Goal: Information Seeking & Learning: Find specific fact

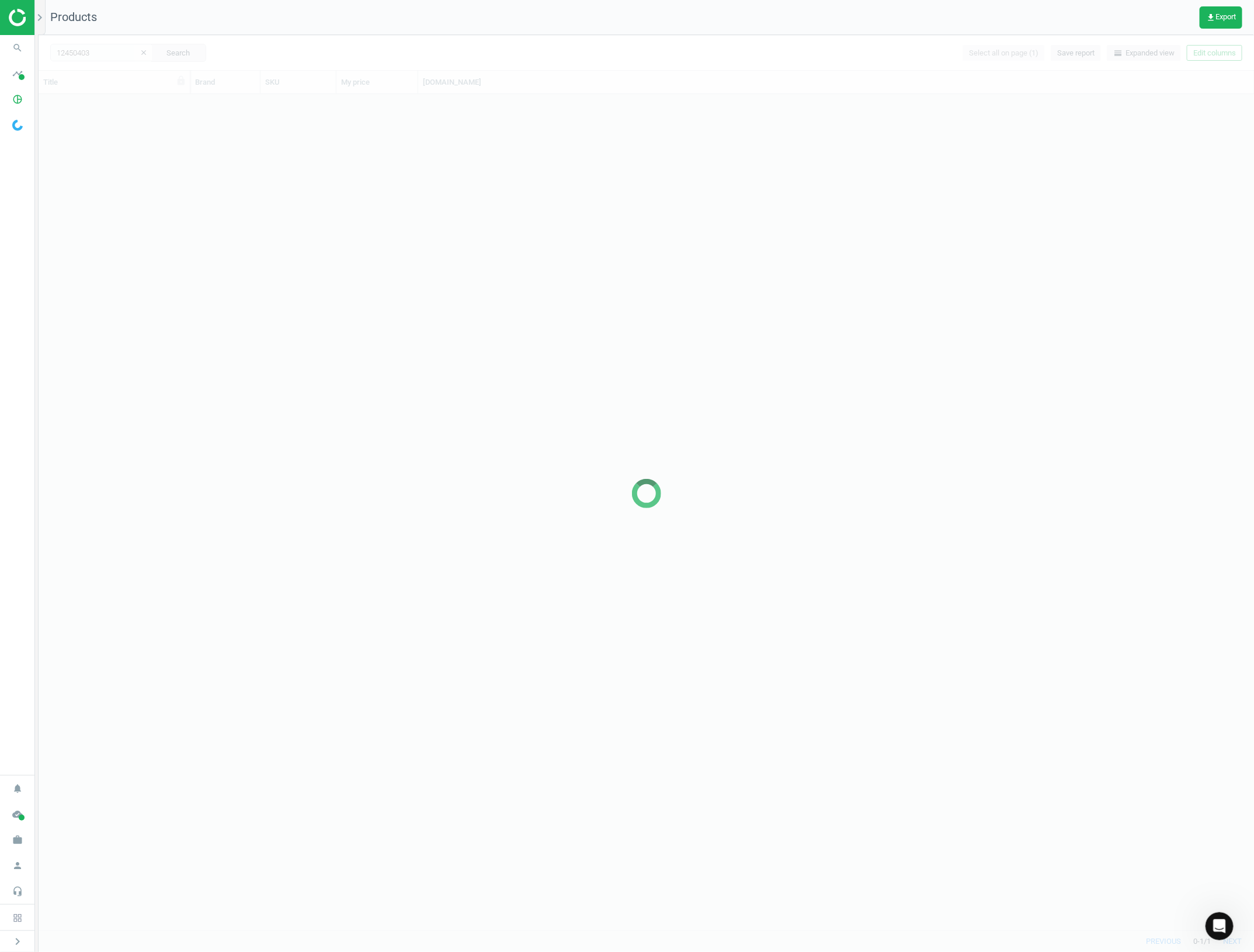
scroll to position [824, 1204]
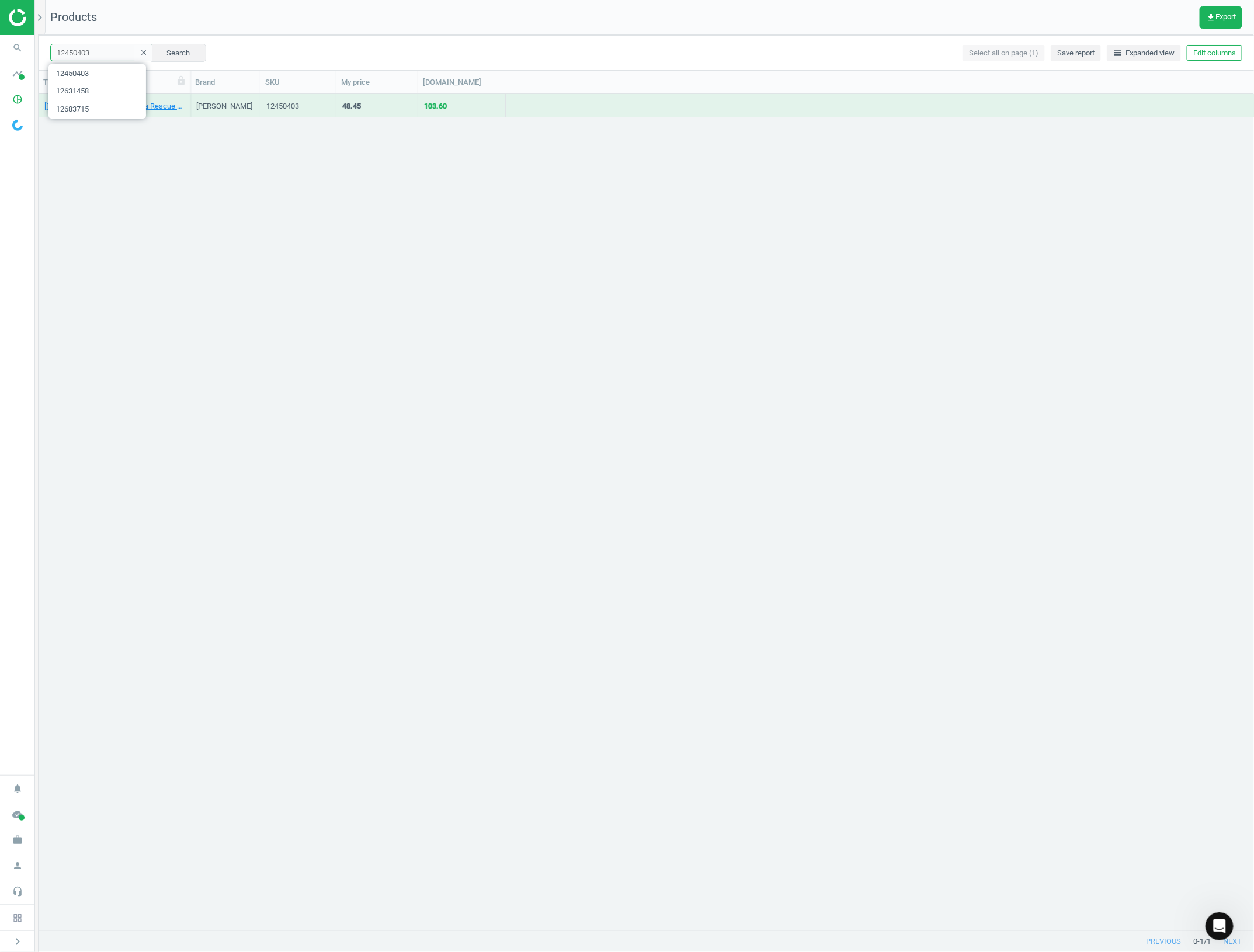
click at [118, 57] on input "12450403" at bounding box center [101, 53] width 103 height 18
paste input "5821479"
type input "15821479"
click at [131, 98] on div "Beauty of Joseon Relief Sun Aqua-Fresh Rice + B5 SPF50+ 50ml" at bounding box center [115, 105] width 140 height 21
click at [125, 107] on link "Beauty of Joseon Relief Sun Aqua-Fresh Rice + B5 SPF50+ 50ml" at bounding box center [115, 106] width 140 height 11
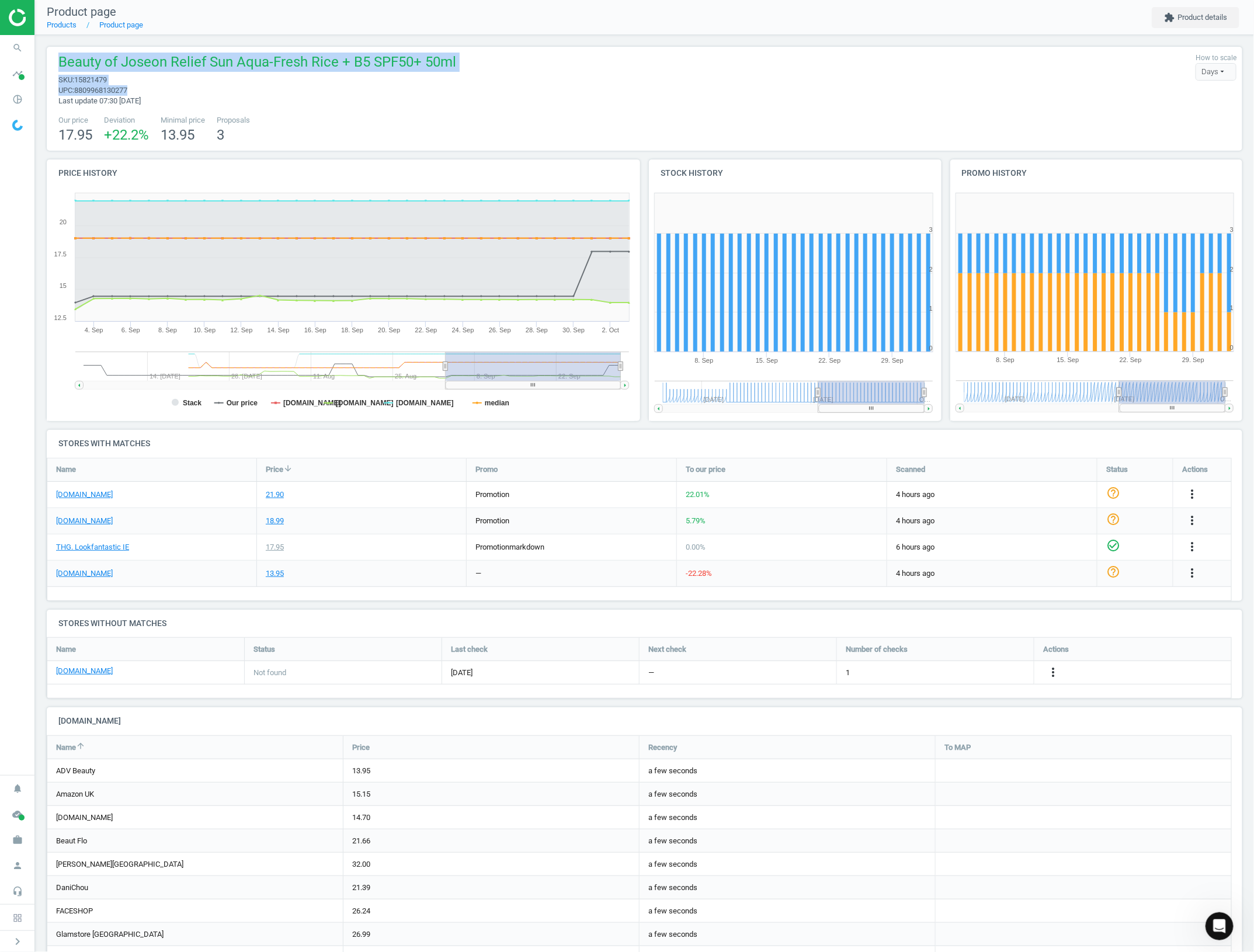
drag, startPoint x: 154, startPoint y: 93, endPoint x: 54, endPoint y: 60, distance: 105.3
click at [54, 60] on div "Beauty of Joseon Relief Sun Aqua-Fresh Rice + B5 SPF50+ 50ml sku : 15821479 upc…" at bounding box center [254, 80] width 404 height 54
copy div "Beauty of Joseon Relief Sun Aqua-Fresh Rice + B5 SPF50+ 50ml sku : 15821479 upc…"
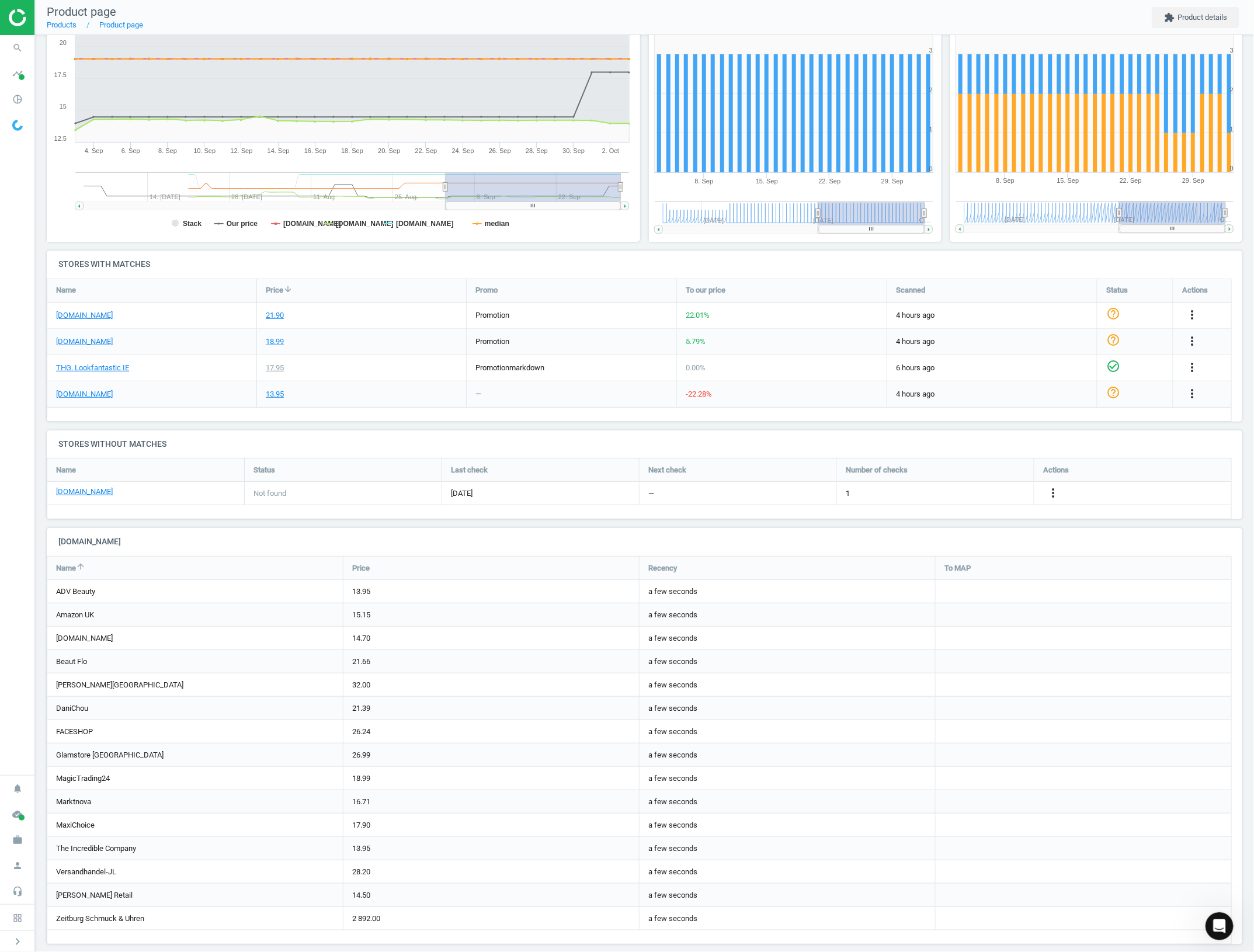
scroll to position [192, 0]
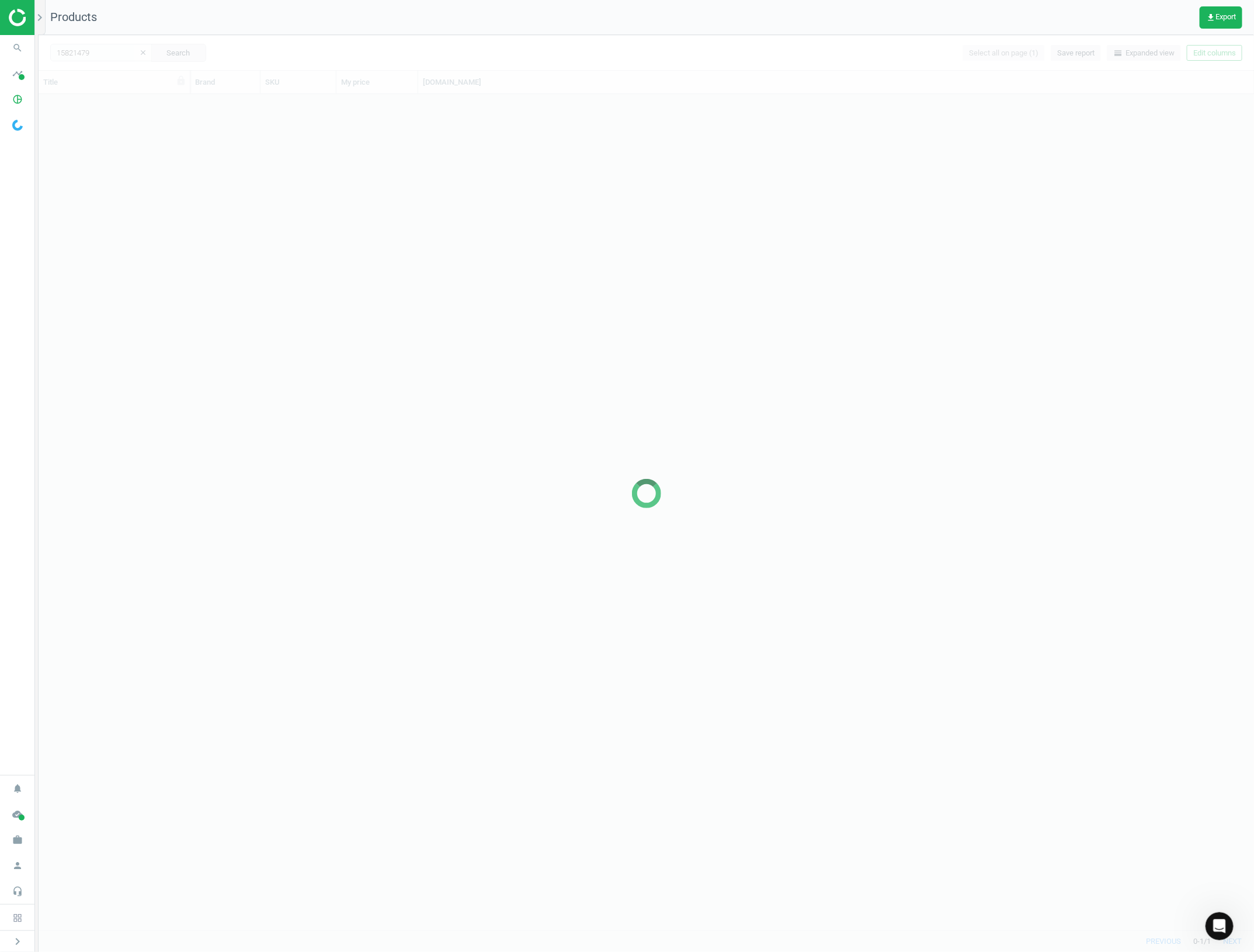
scroll to position [824, 1204]
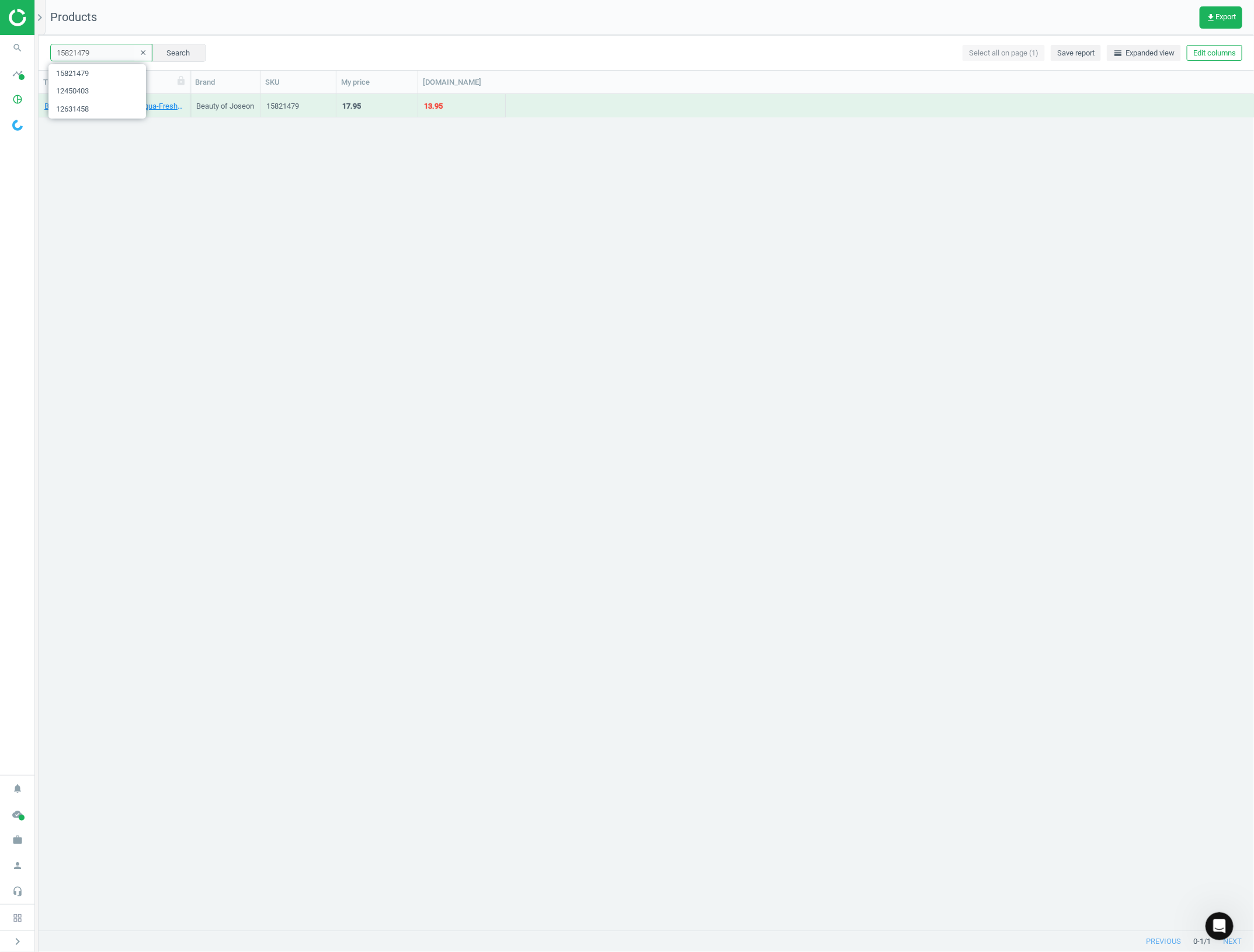
click at [106, 52] on input "15821479" at bounding box center [101, 53] width 103 height 18
paste input "555896"
type input "15555896"
click at [179, 49] on button "Search" at bounding box center [178, 53] width 55 height 18
click at [107, 112] on div "Beauty Of Joseon Serums Light On Serum with Centella + Vita C 30ml" at bounding box center [115, 108] width 140 height 15
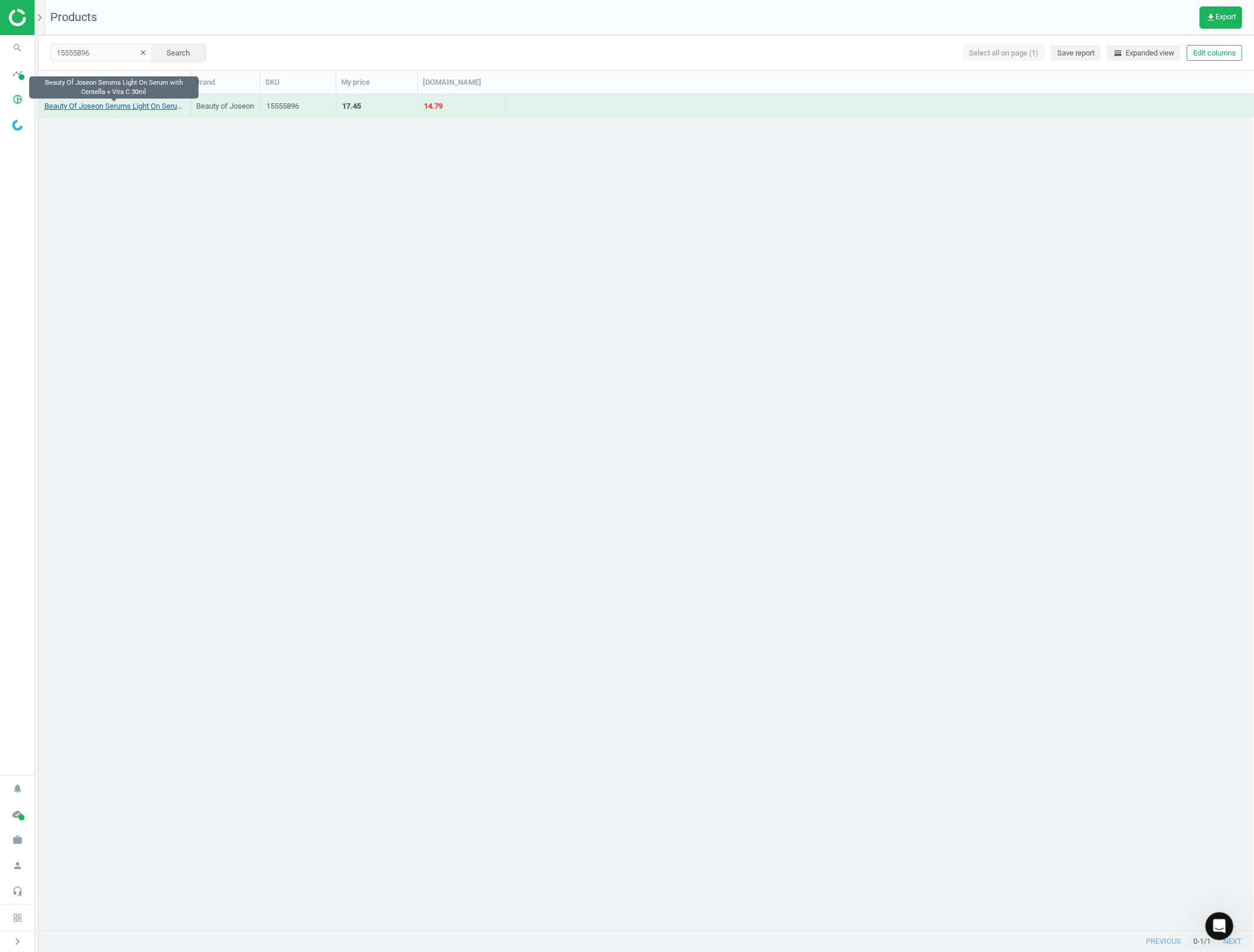
click at [108, 107] on link "Beauty Of Joseon Serums Light On Serum with Centella + Vita C 30ml" at bounding box center [115, 106] width 140 height 11
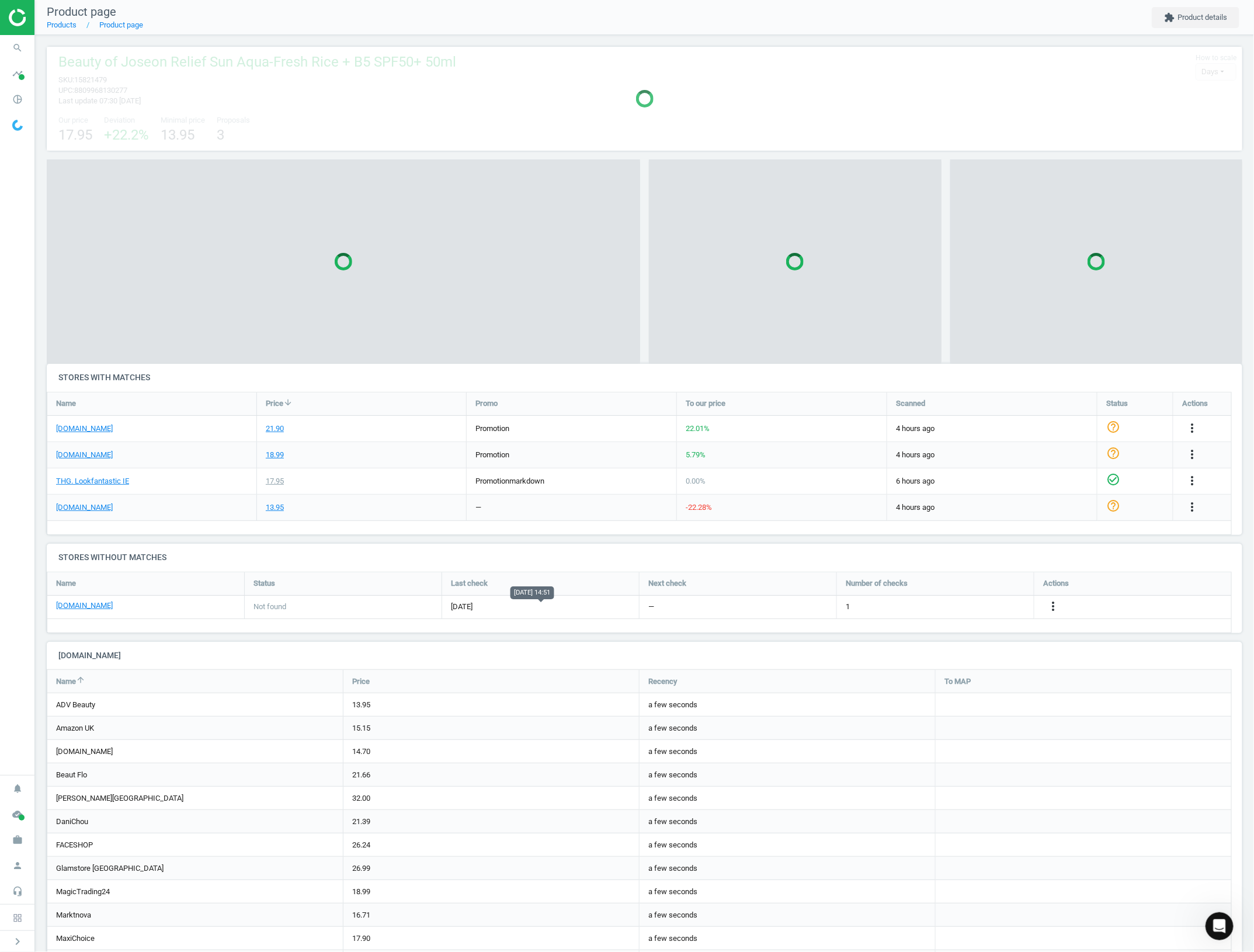
scroll to position [6, 6]
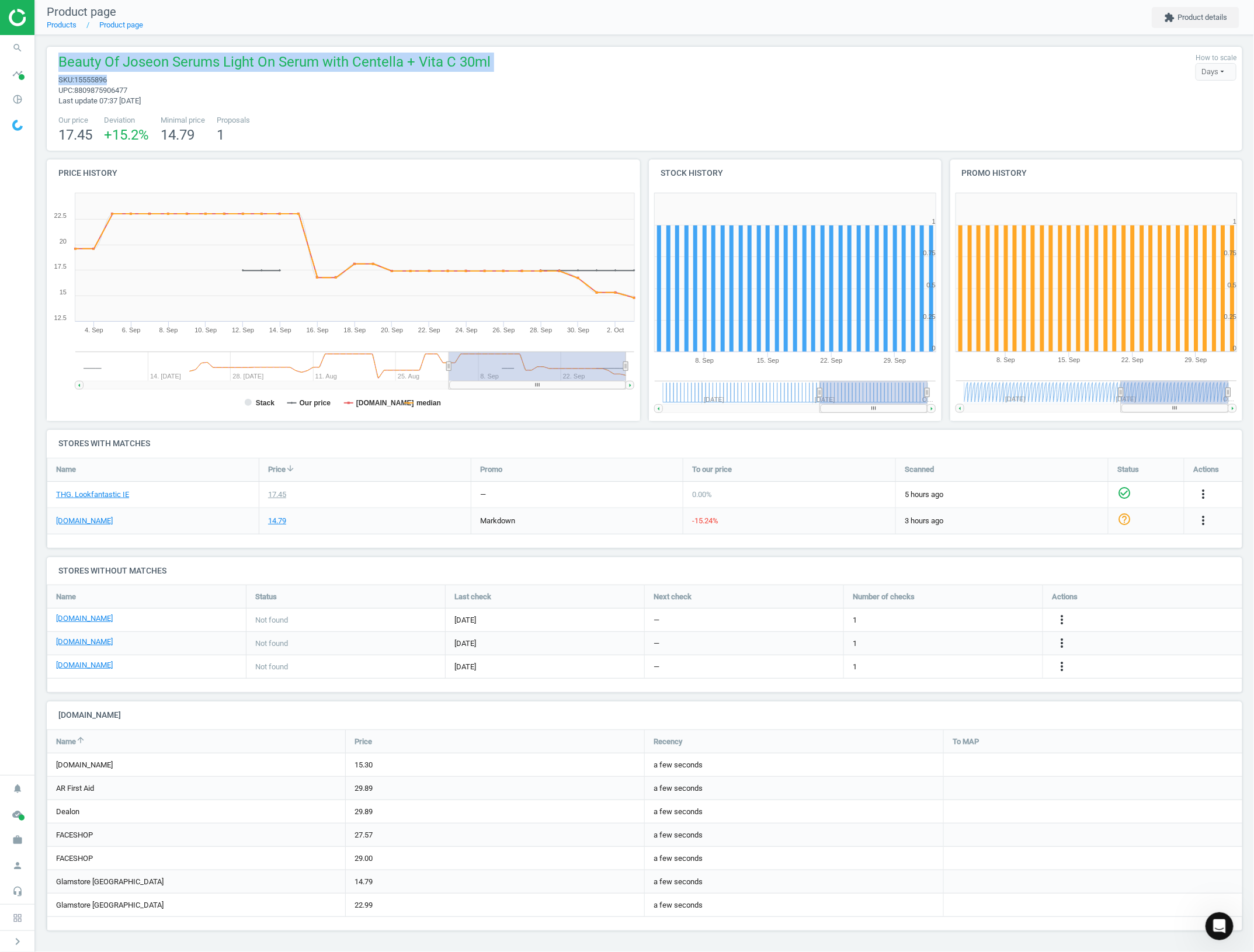
drag, startPoint x: 147, startPoint y: 83, endPoint x: 60, endPoint y: 52, distance: 92.4
click at [60, 52] on div "Beauty Of Joseon Serums Light On Serum with Centella + Vita C 30ml sku : 155558…" at bounding box center [644, 99] width 1195 height 104
click at [42, 56] on div "Beauty Of Joseon Serums Light On Serum with Centella + Vita C 30ml sku : 155558…" at bounding box center [644, 492] width 1219 height 916
drag, startPoint x: 42, startPoint y: 57, endPoint x: 142, endPoint y: 86, distance: 104.1
click at [142, 86] on div "Beauty Of Joseon Serums Light On Serum with Centella + Vita C 30ml sku : 155558…" at bounding box center [644, 492] width 1219 height 916
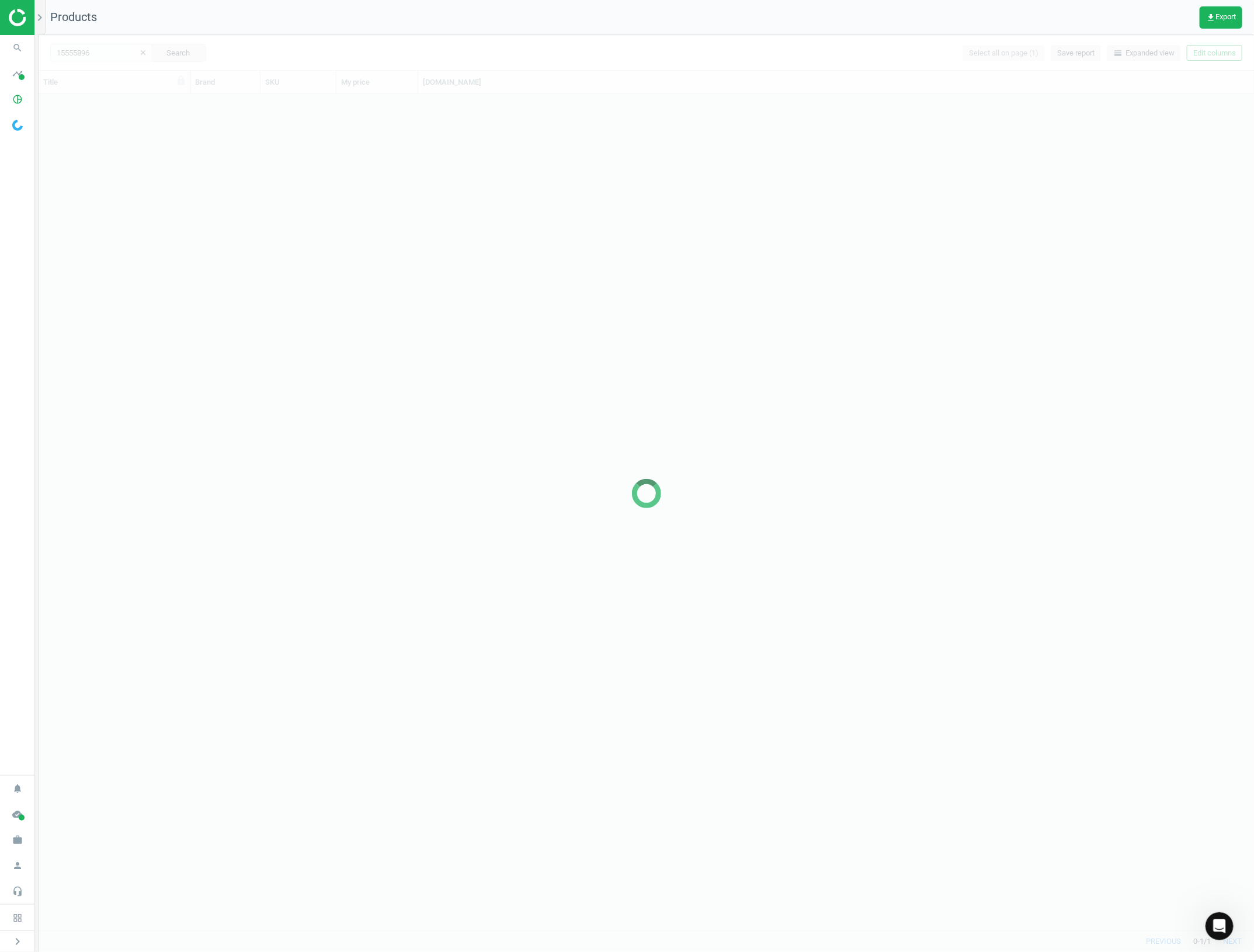
scroll to position [824, 1204]
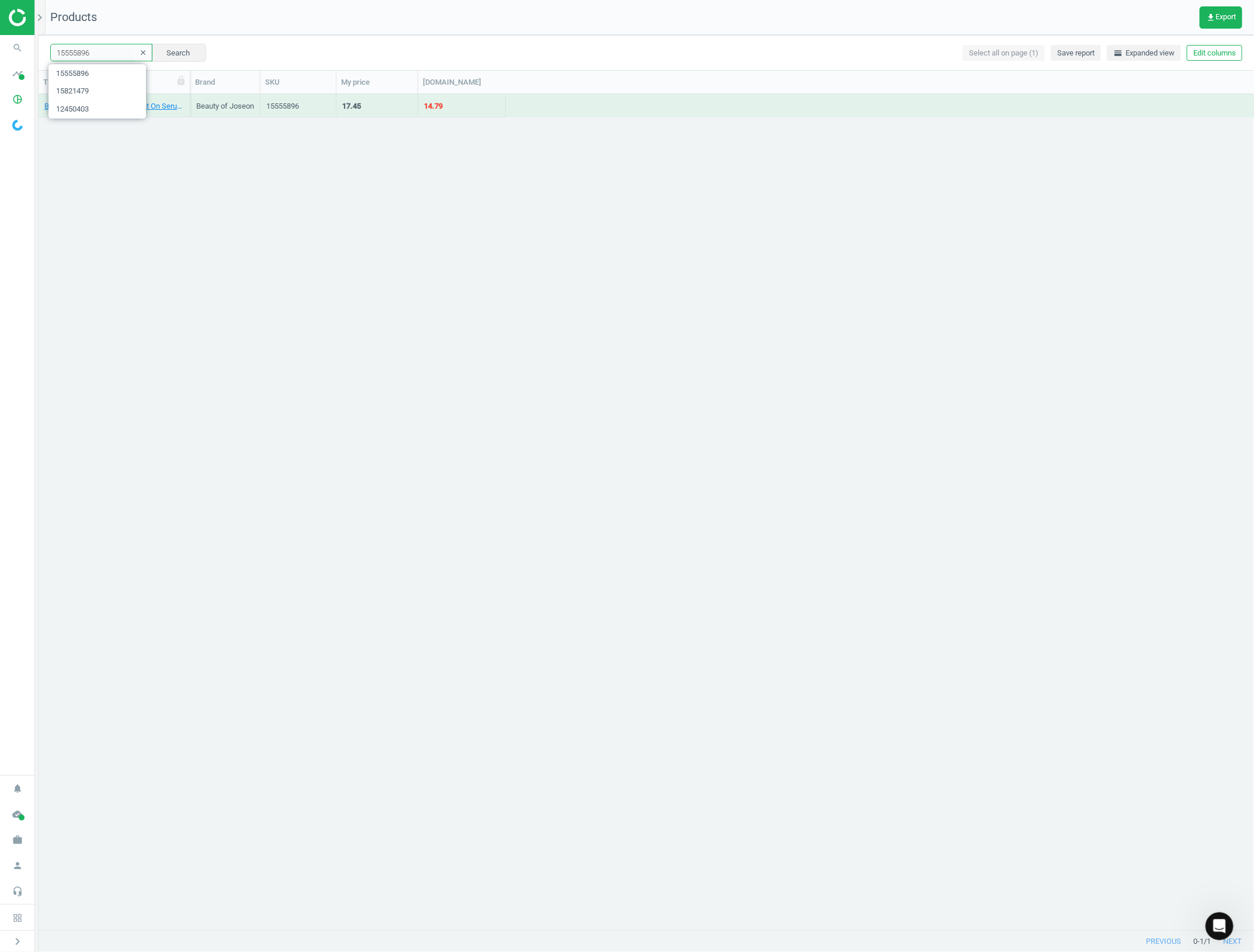
click at [97, 56] on input "15555896" at bounding box center [101, 53] width 103 height 18
paste input "4594975"
type input "14594975"
click at [157, 56] on button "Search" at bounding box center [178, 53] width 55 height 18
click at [163, 109] on link "[PERSON_NAME] Thank U, Next Eau de Parfum 50ml" at bounding box center [115, 106] width 140 height 11
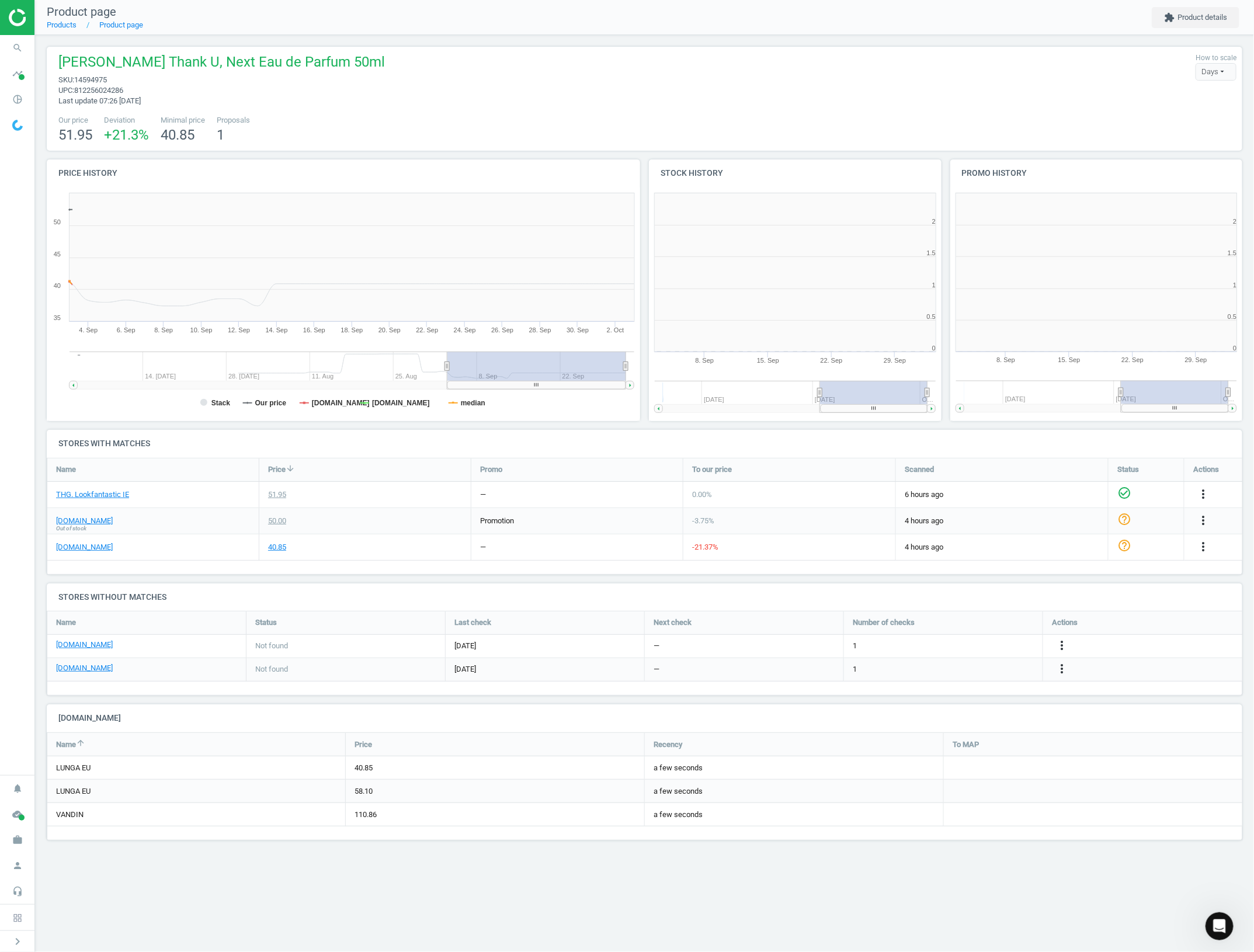
scroll to position [139, 1218]
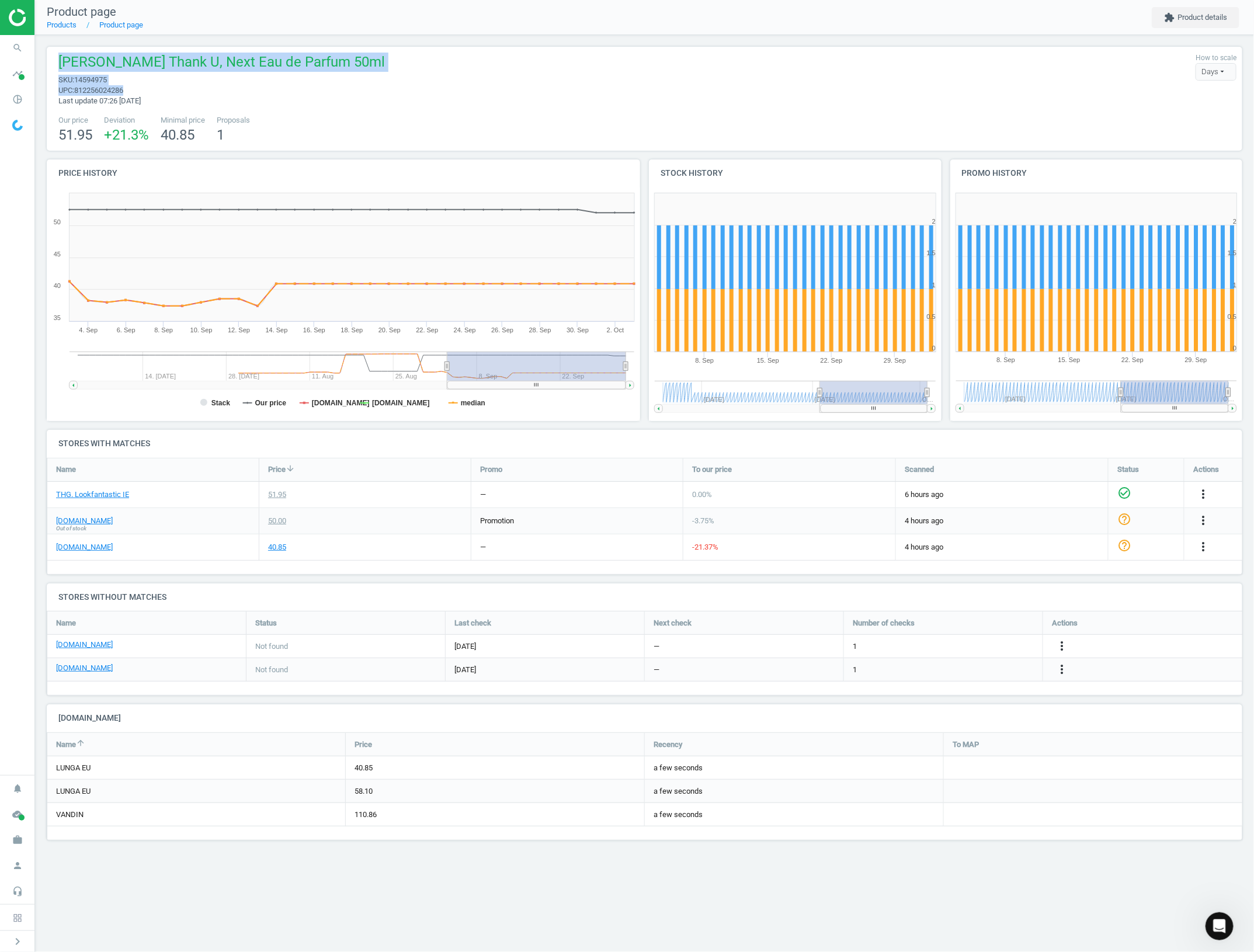
drag, startPoint x: 138, startPoint y: 90, endPoint x: 43, endPoint y: 56, distance: 100.9
click at [43, 56] on div "[PERSON_NAME] Thank U, Next Eau de Parfum 50ml sku : 14594975 upc : 81225602428…" at bounding box center [644, 448] width 1219 height 825
copy div "[PERSON_NAME] Thank U, Next Eau de Parfum 50ml sku : 14594975 upc : 812256024286"
click at [603, 105] on div "[PERSON_NAME] Thank U, Next Eau de Parfum 50ml sku : 14594975 upc : 81225602428…" at bounding box center [644, 80] width 1183 height 54
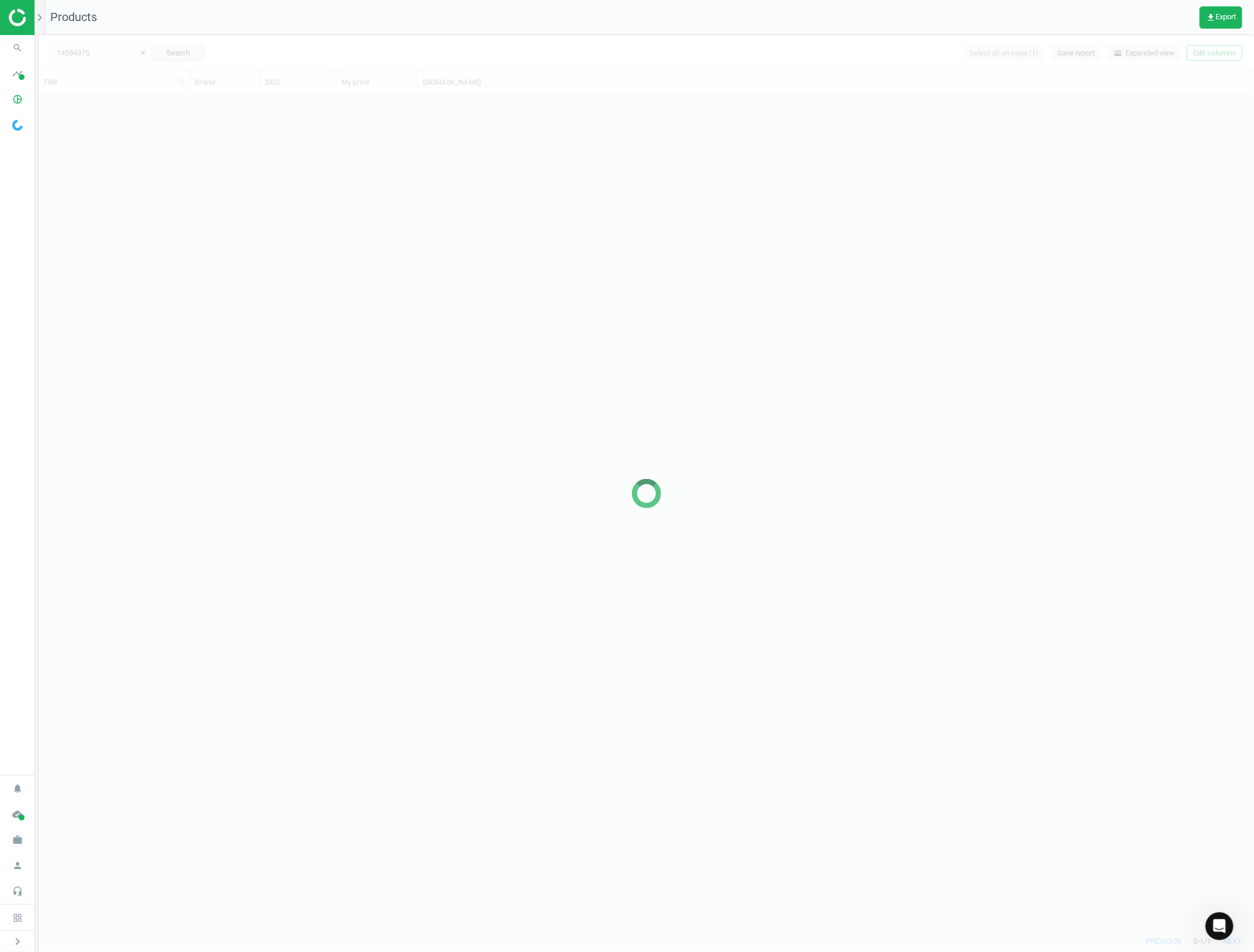
scroll to position [824, 1204]
click at [111, 53] on div at bounding box center [646, 493] width 1215 height 917
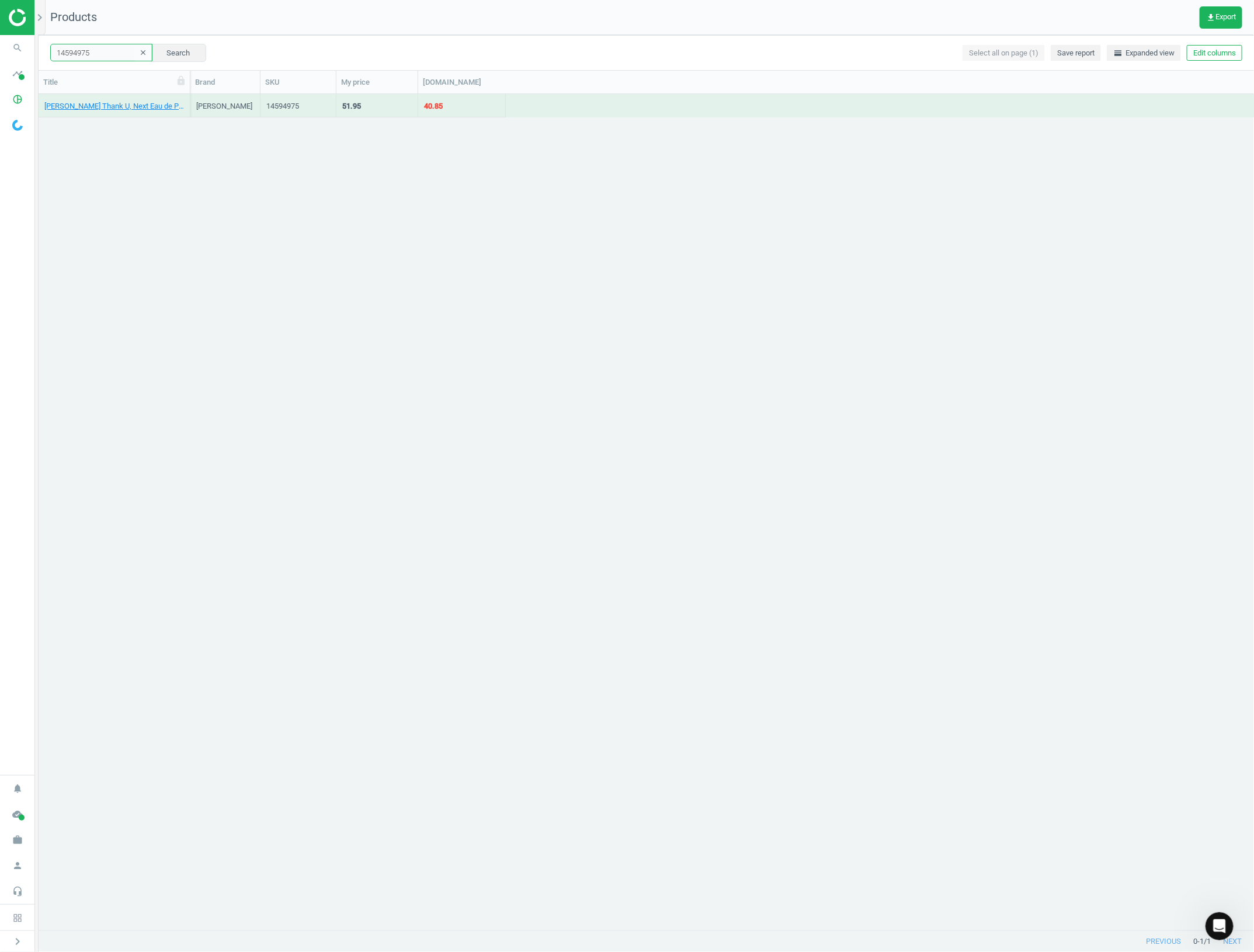
click at [98, 53] on input "14594975" at bounding box center [101, 53] width 103 height 18
paste input "2631458"
type input "12631458"
click at [185, 59] on button "Search" at bounding box center [178, 53] width 55 height 18
click at [134, 108] on link "WetBrush Pro Detangler - Purple" at bounding box center [98, 106] width 107 height 11
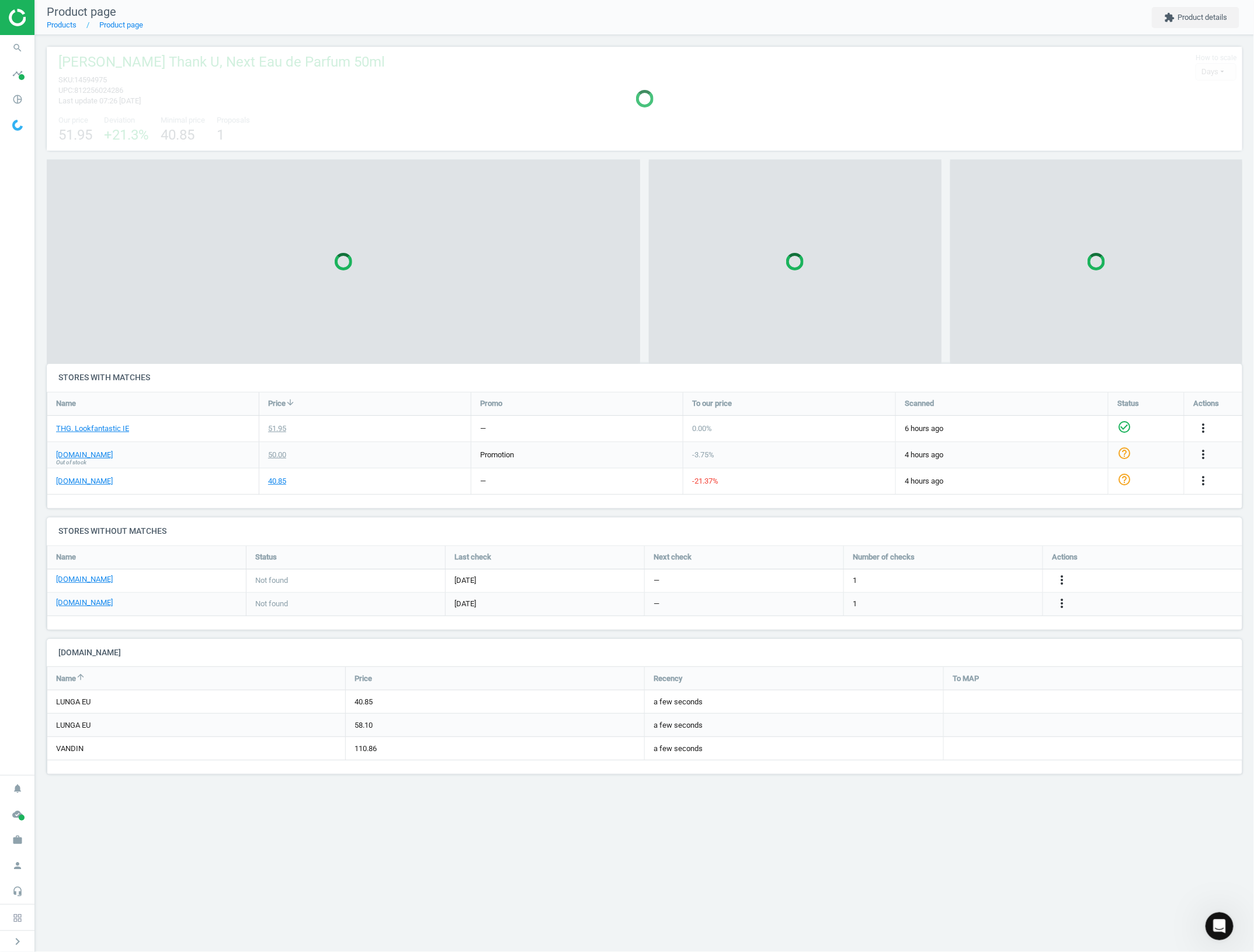
scroll to position [131, 1218]
click at [83, 485] on link "[DOMAIN_NAME]" at bounding box center [84, 480] width 57 height 11
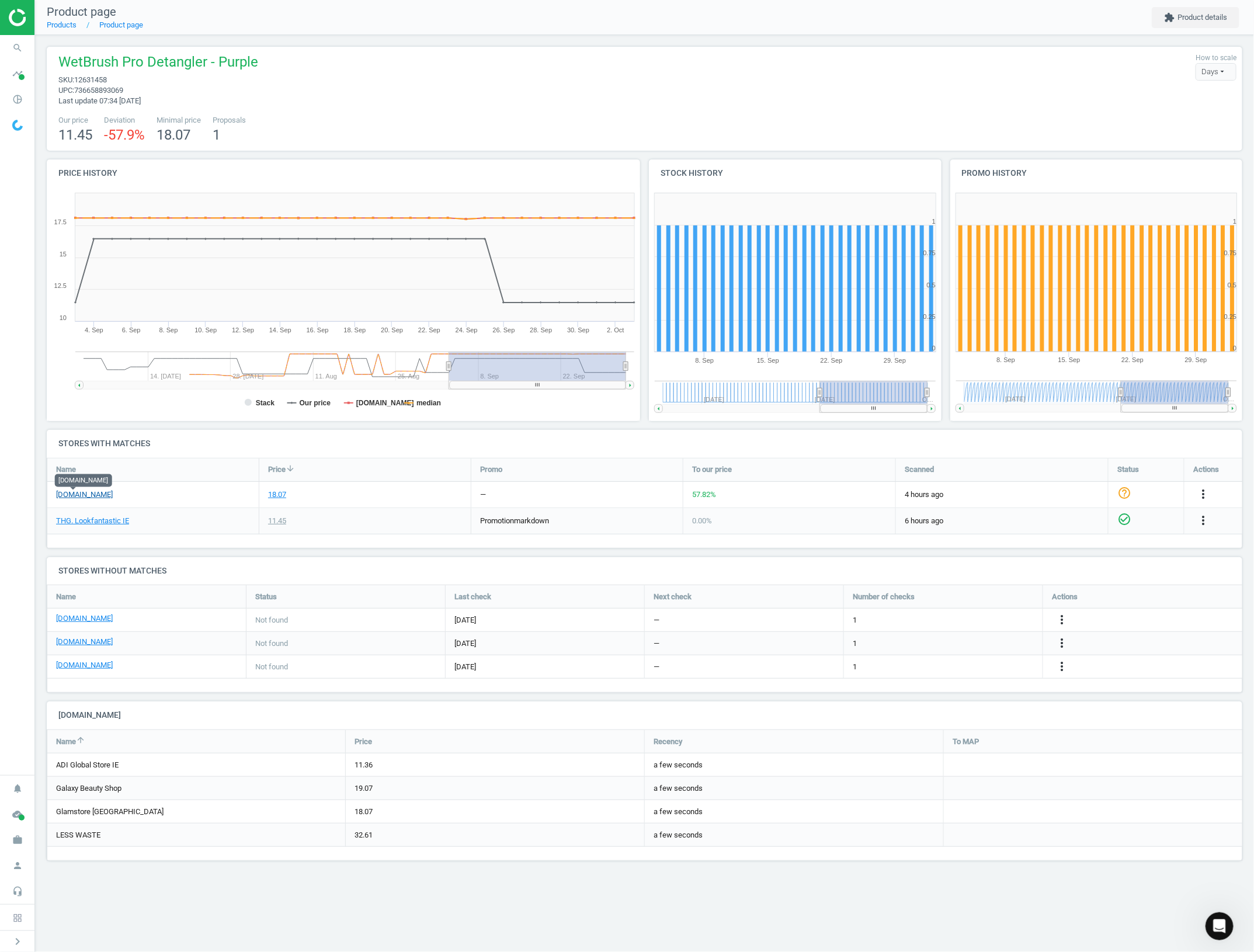
click at [73, 494] on link "[DOMAIN_NAME]" at bounding box center [84, 494] width 57 height 11
